Goal: Find specific page/section: Find specific page/section

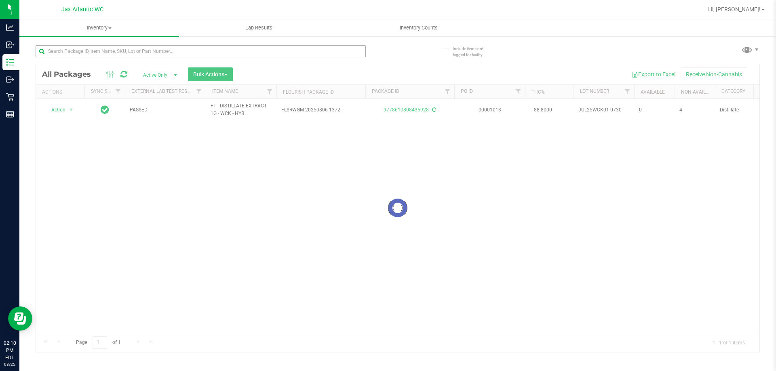
type input "i"
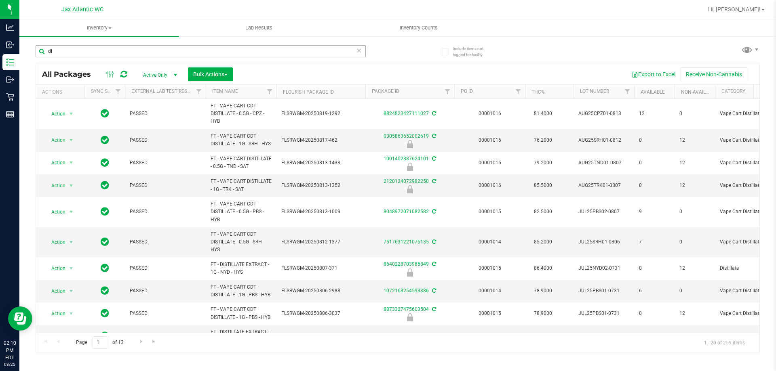
type input "d"
type input "extract"
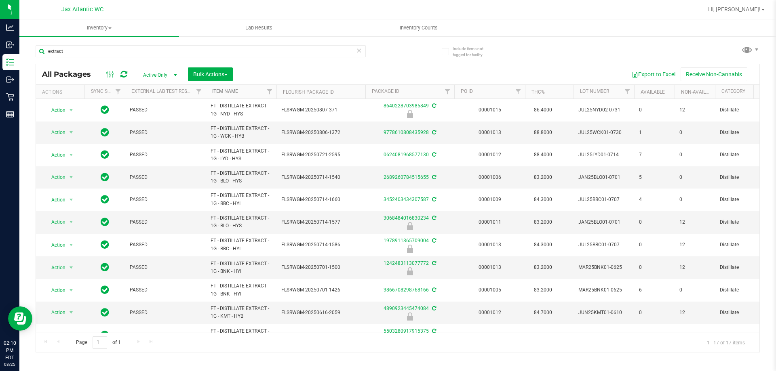
click at [226, 91] on link "Item Name" at bounding box center [225, 92] width 26 height 6
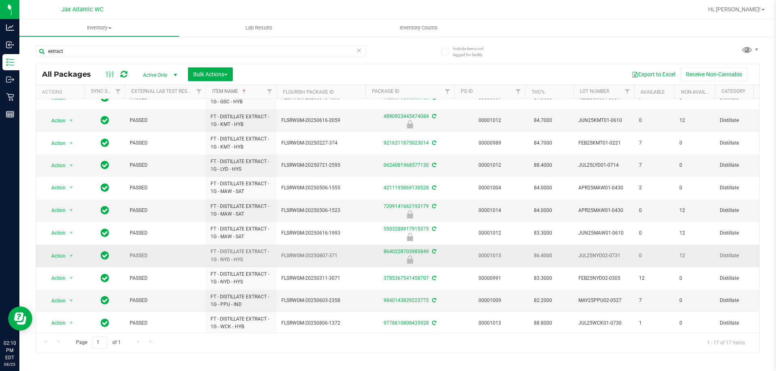
scroll to position [154, 0]
